Goal: Information Seeking & Learning: Understand process/instructions

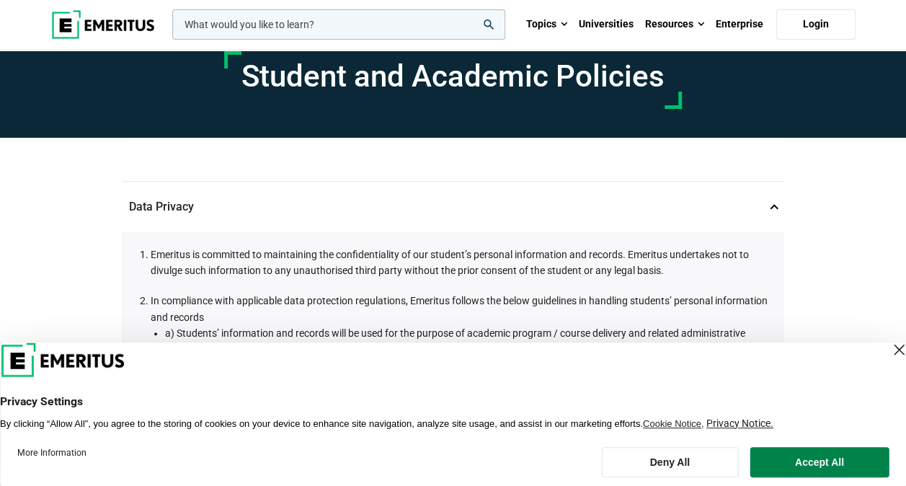
scroll to position [58, 0]
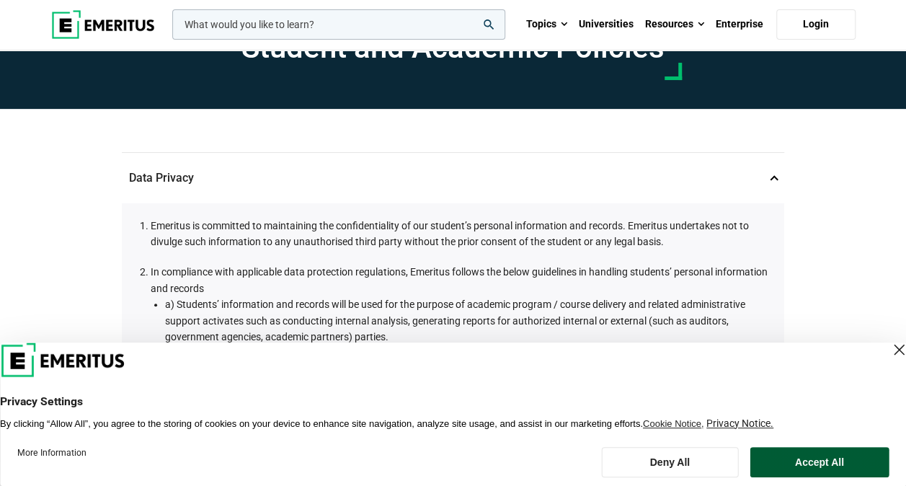
click at [788, 458] on button "Accept All" at bounding box center [819, 462] width 139 height 30
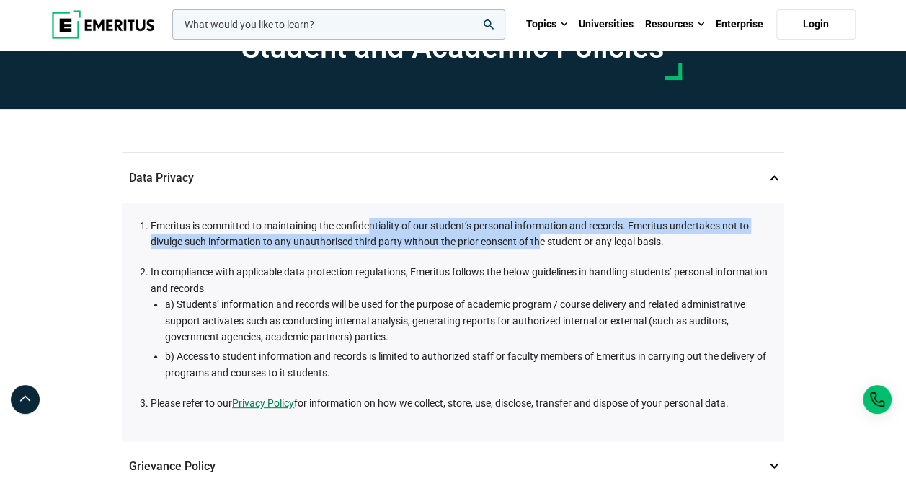
drag, startPoint x: 372, startPoint y: 222, endPoint x: 541, endPoint y: 234, distance: 169.8
click at [541, 234] on li "Emeritus is committed to maintaining the confidentiality of our student’s perso…" at bounding box center [460, 234] width 619 height 32
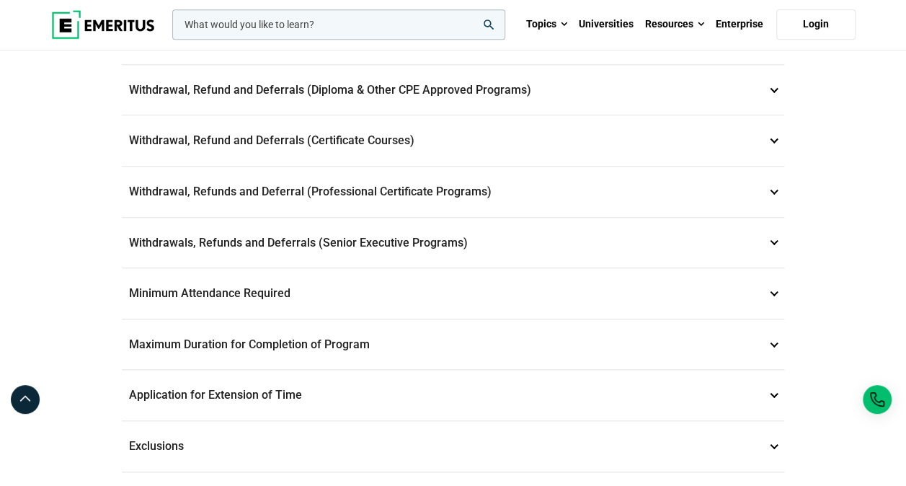
scroll to position [663, 0]
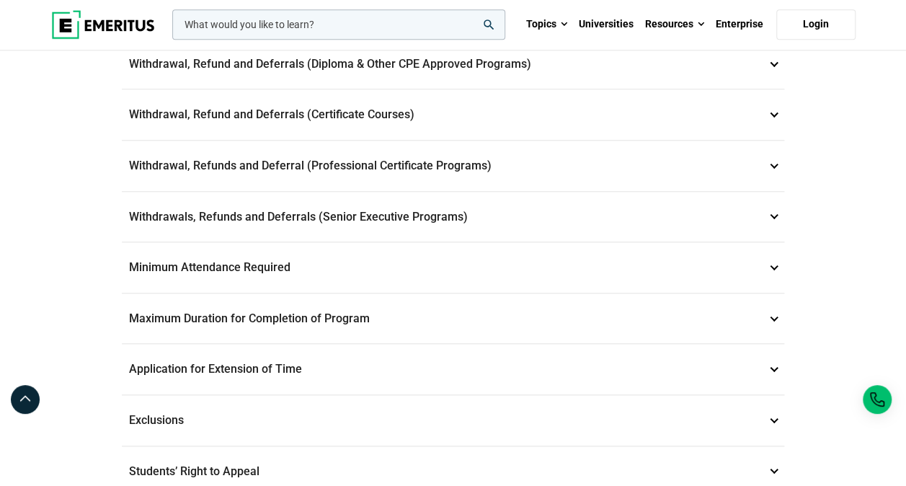
click at [569, 166] on p "Withdrawal, Refunds and Deferral (Professional Certificate Programs) 8" at bounding box center [453, 165] width 662 height 50
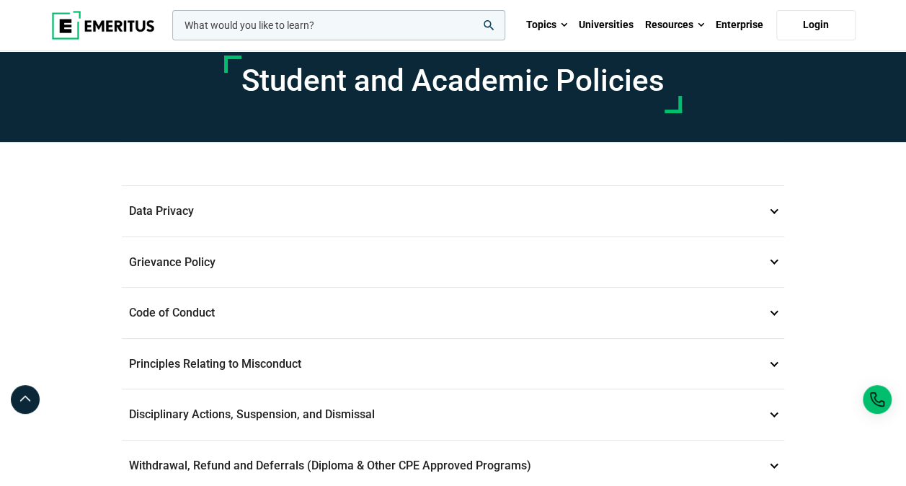
scroll to position [29, 0]
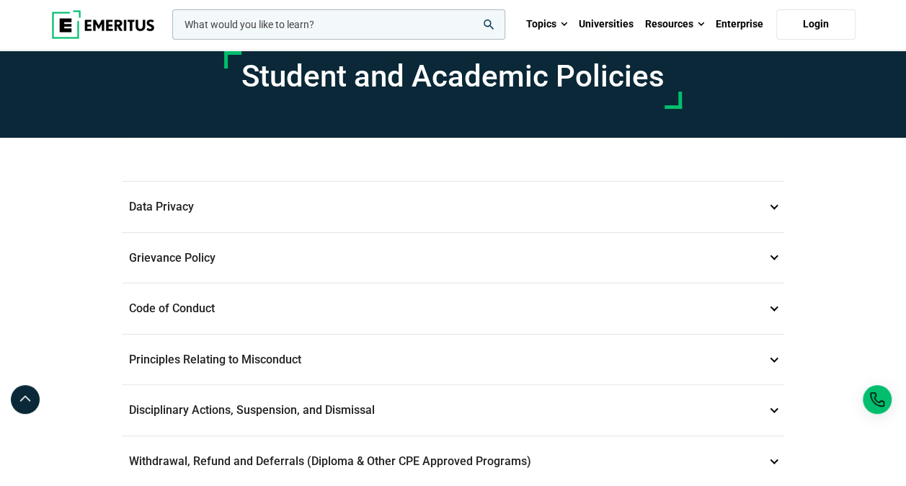
click at [349, 199] on p "Data Privacy 1" at bounding box center [453, 207] width 662 height 50
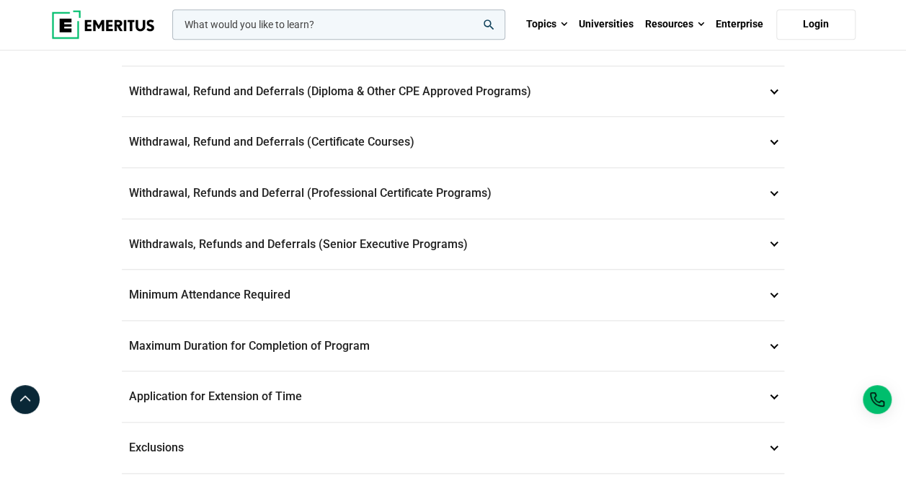
scroll to position [634, 0]
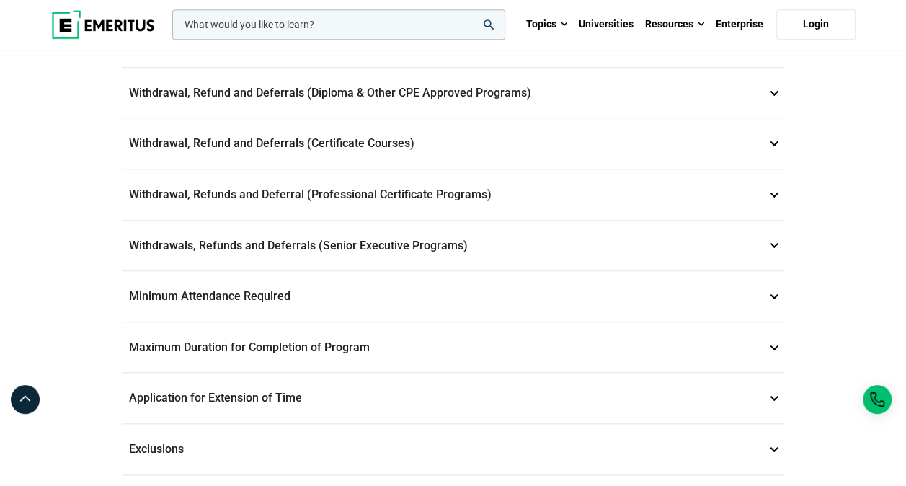
click at [344, 187] on p "Withdrawal, Refunds and Deferral (Professional Certificate Programs) 8" at bounding box center [453, 194] width 662 height 50
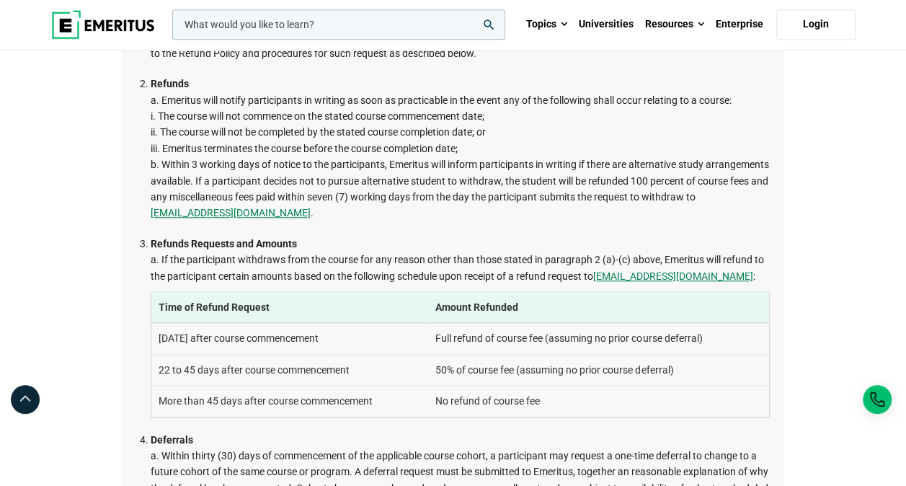
scroll to position [396, 0]
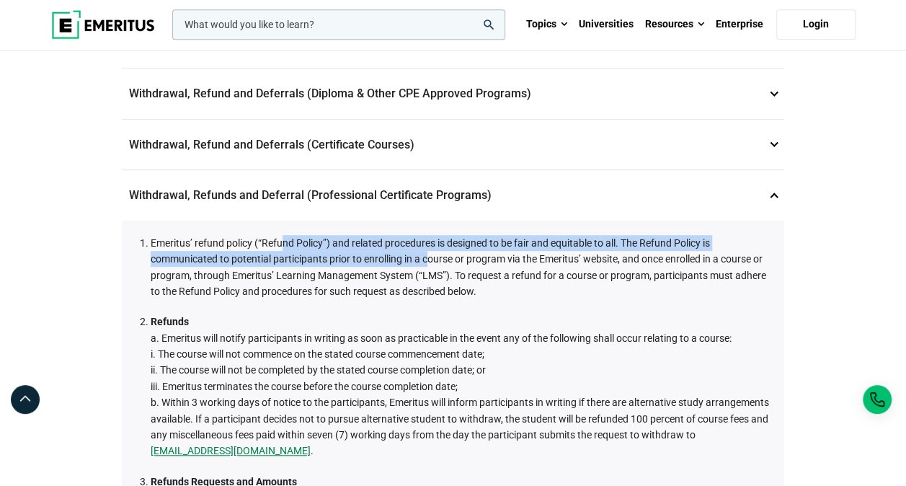
drag, startPoint x: 285, startPoint y: 245, endPoint x: 427, endPoint y: 251, distance: 141.3
click at [427, 251] on li "Emeritus’ refund policy (“Refund Policy”) and related procedures is designed to…" at bounding box center [460, 267] width 619 height 65
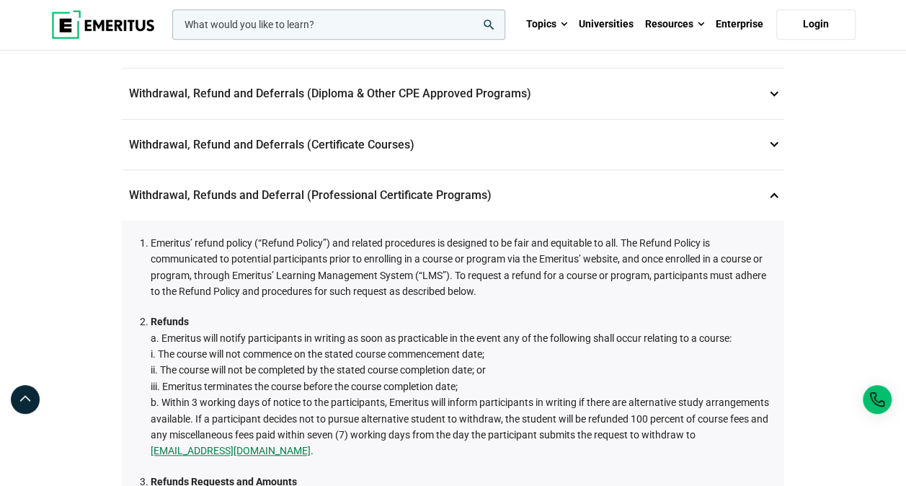
click at [476, 253] on li "Emeritus’ refund policy (“Refund Policy”) and related procedures is designed to…" at bounding box center [460, 267] width 619 height 65
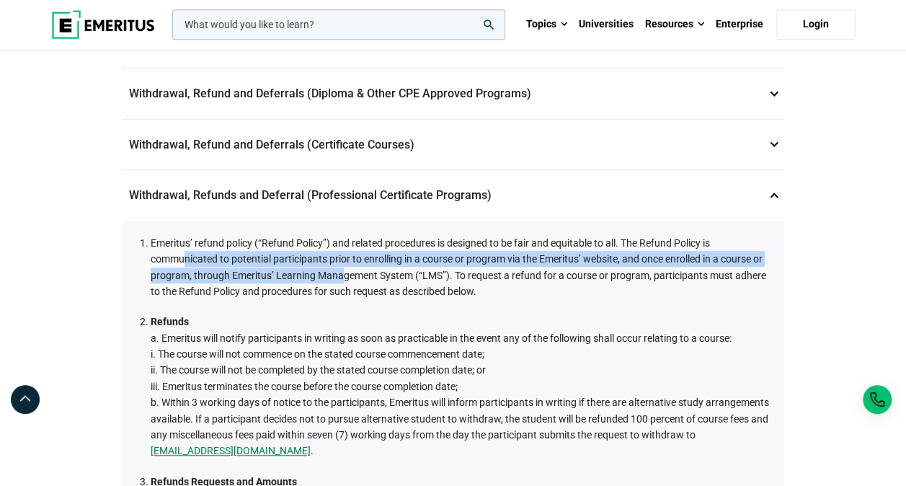
drag, startPoint x: 187, startPoint y: 256, endPoint x: 339, endPoint y: 272, distance: 152.8
click at [339, 272] on li "Emeritus’ refund policy (“Refund Policy”) and related procedures is designed to…" at bounding box center [460, 267] width 619 height 65
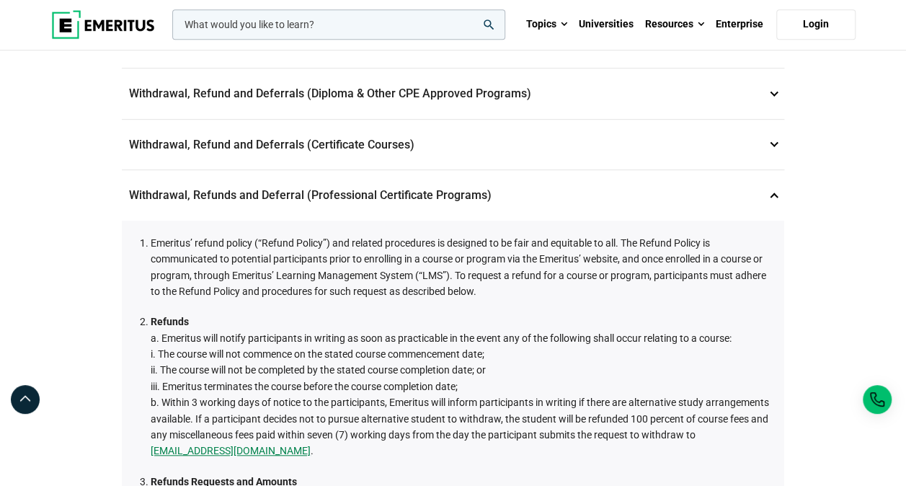
click at [384, 267] on li "Emeritus’ refund policy (“Refund Policy”) and related procedures is designed to…" at bounding box center [460, 267] width 619 height 65
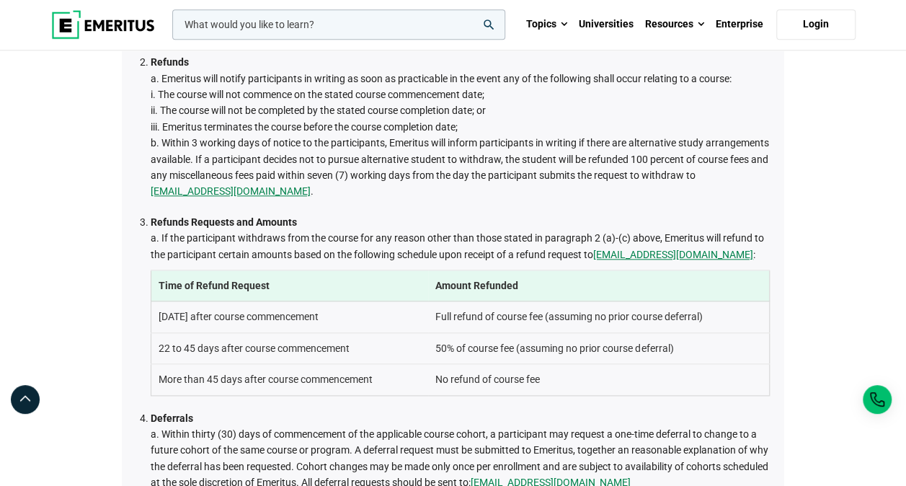
scroll to position [656, 0]
